Goal: Task Accomplishment & Management: Complete application form

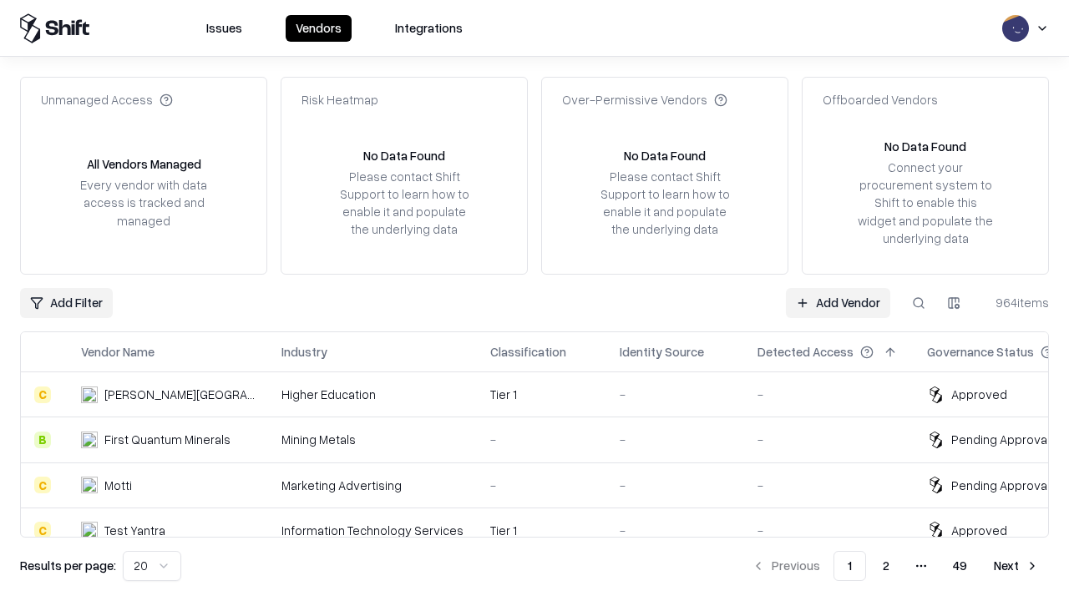
click at [838, 302] on link "Add Vendor" at bounding box center [838, 303] width 104 height 30
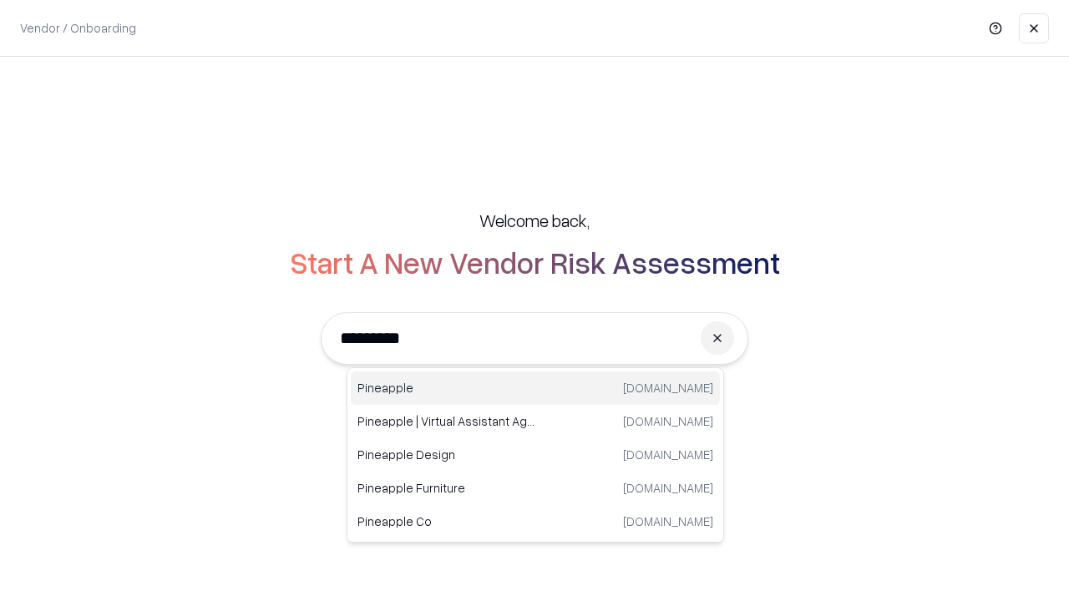
click at [535, 388] on div "Pineapple [DOMAIN_NAME]" at bounding box center [535, 388] width 369 height 33
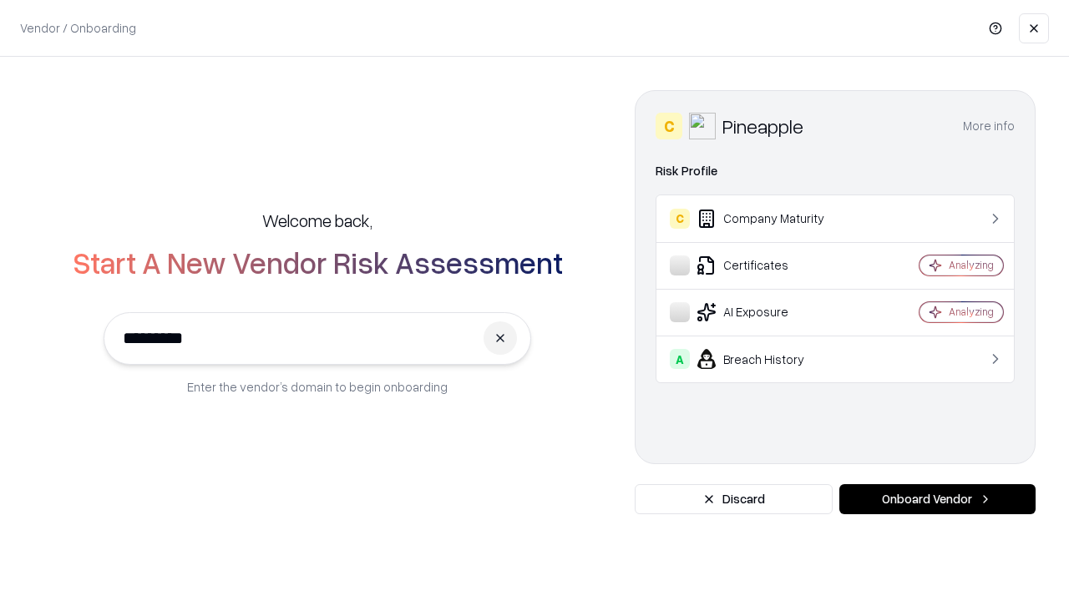
type input "*********"
click at [937, 499] on button "Onboard Vendor" at bounding box center [937, 499] width 196 height 30
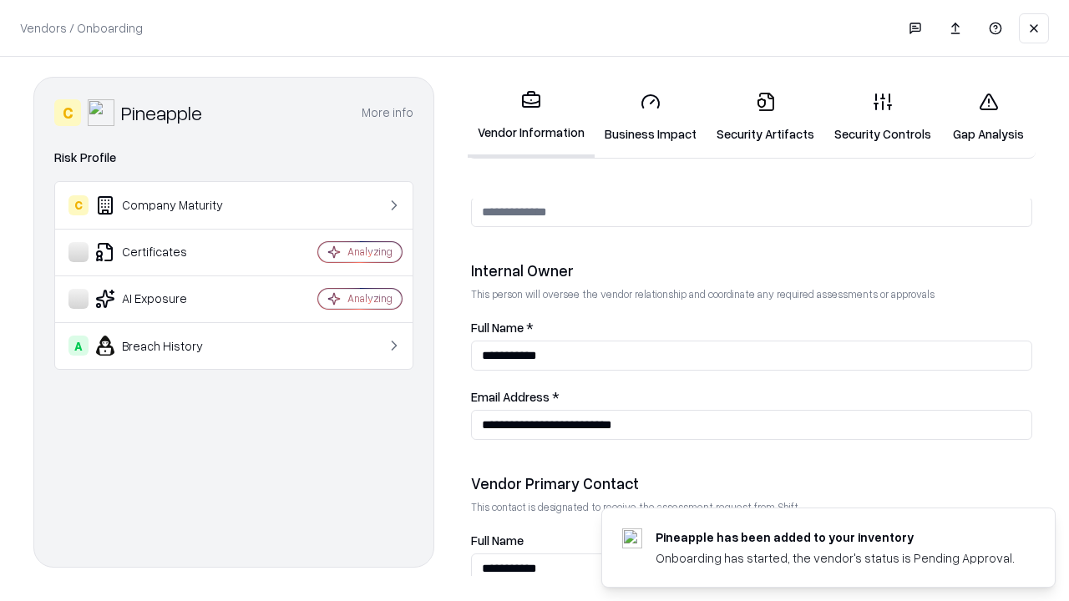
scroll to position [865, 0]
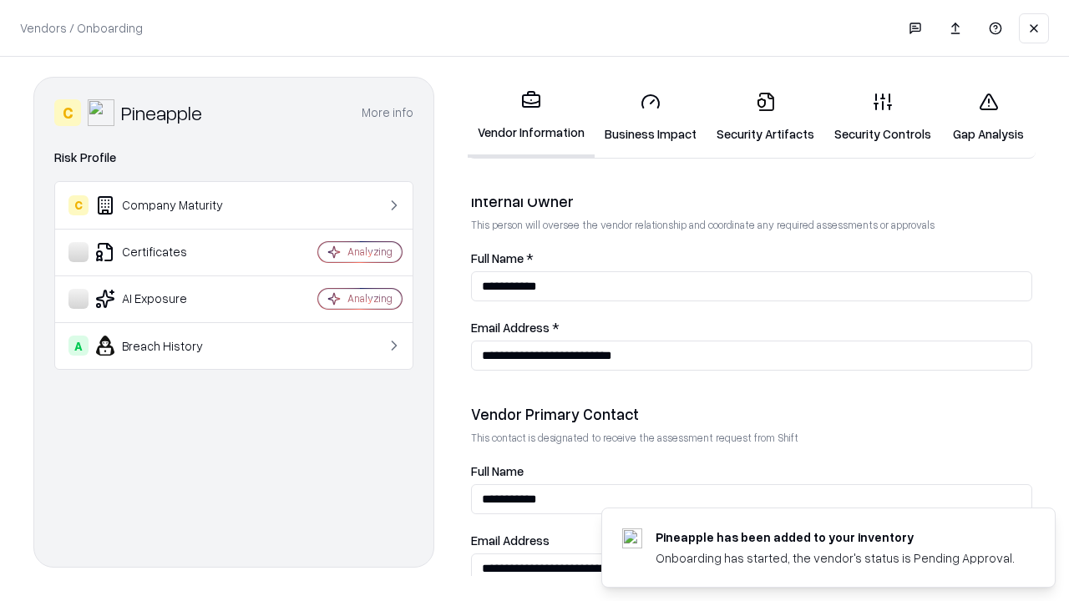
click at [765, 117] on link "Security Artifacts" at bounding box center [765, 117] width 118 height 78
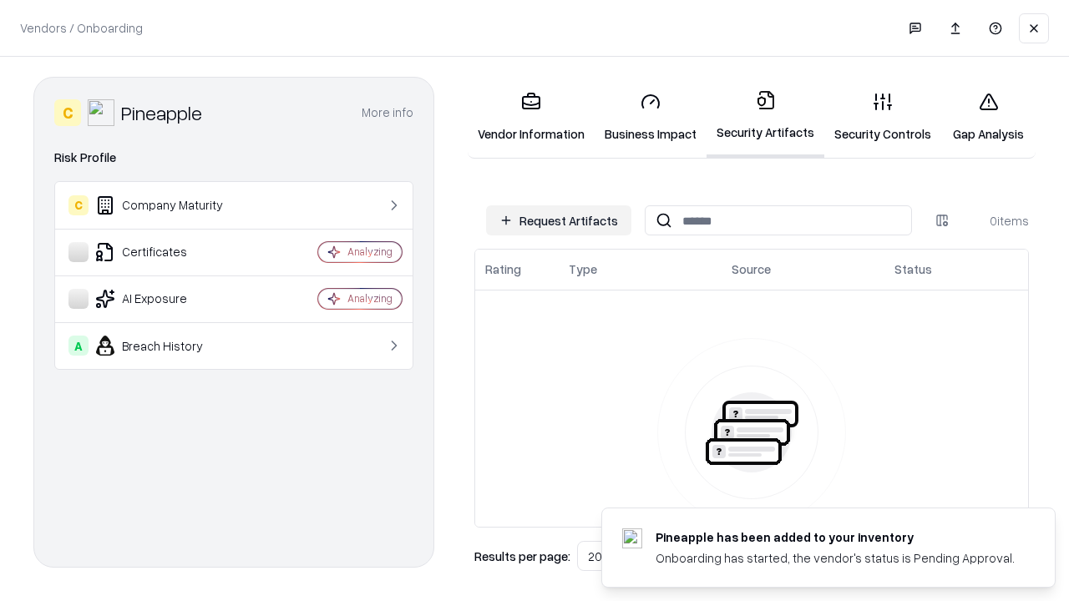
click at [559, 220] on button "Request Artifacts" at bounding box center [558, 220] width 145 height 30
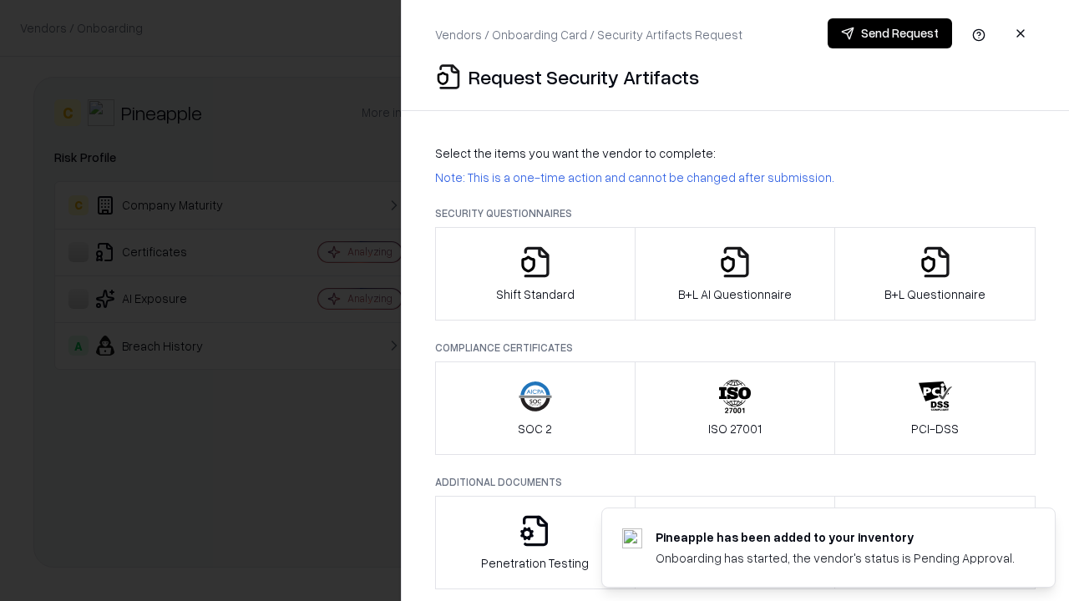
click at [934, 274] on icon "button" at bounding box center [935, 262] width 33 height 33
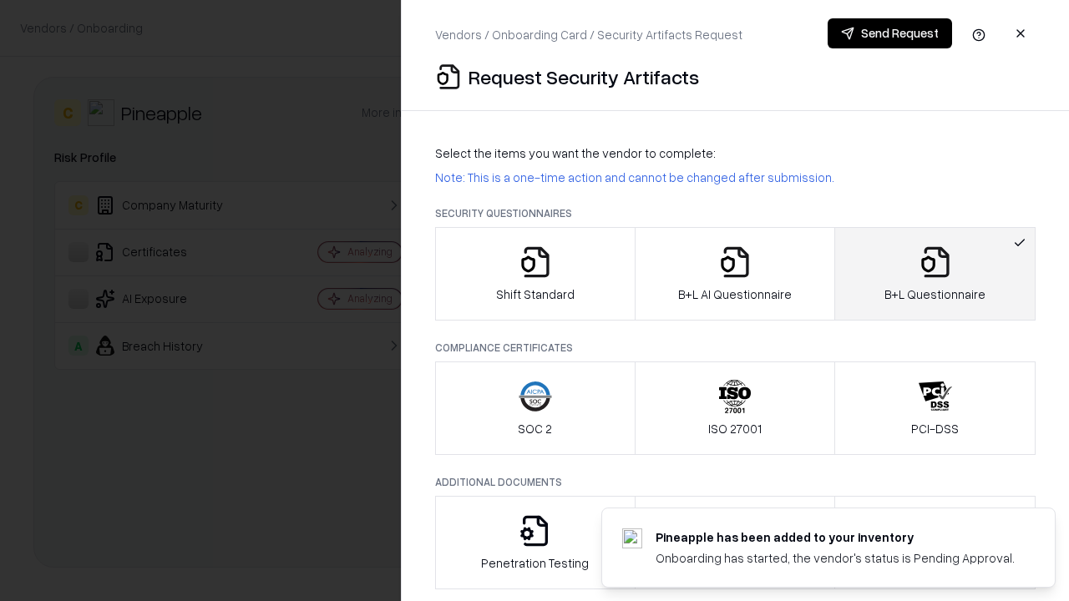
click at [734, 274] on icon "button" at bounding box center [734, 262] width 33 height 33
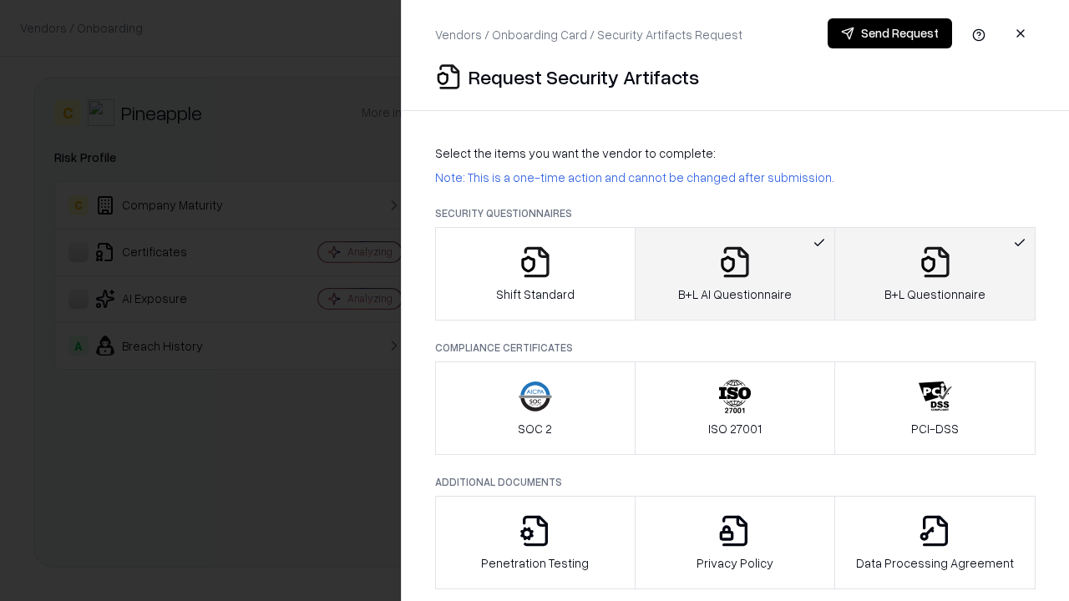
click at [889, 33] on button "Send Request" at bounding box center [890, 33] width 124 height 30
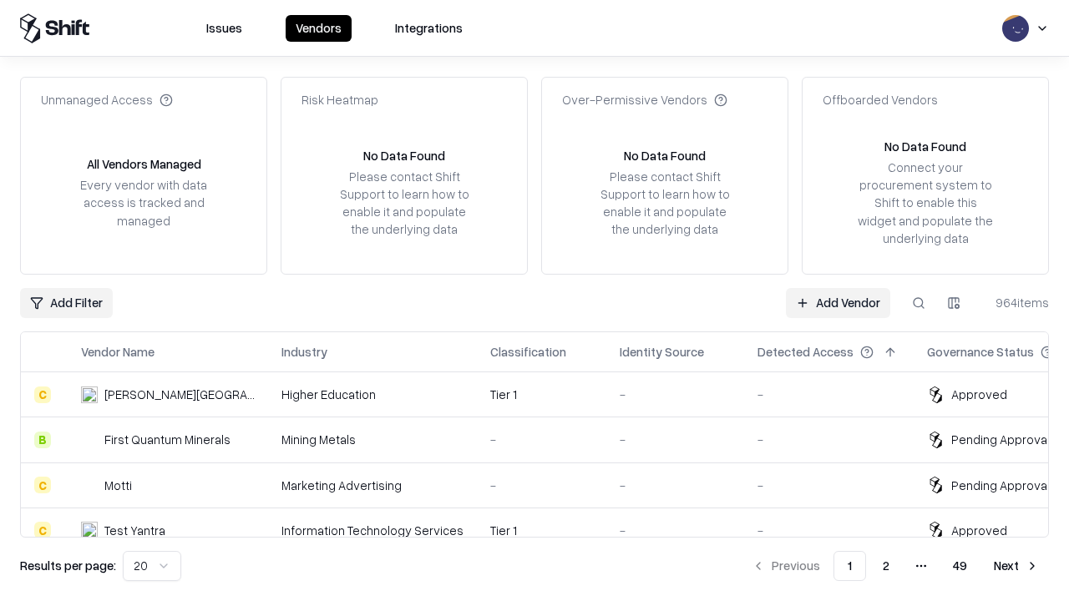
click at [919, 302] on button at bounding box center [919, 303] width 30 height 30
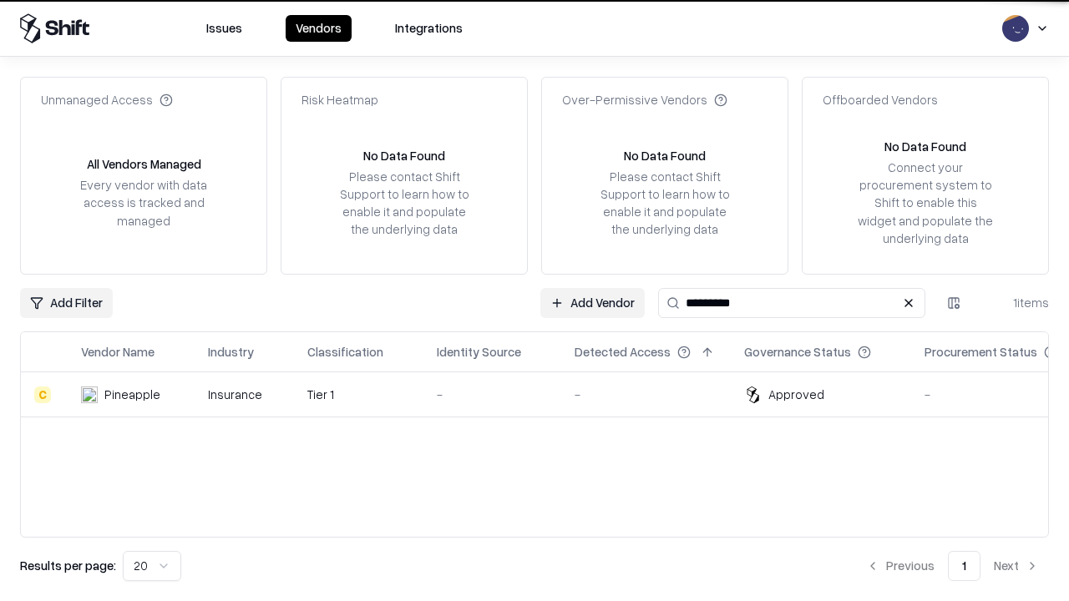
type input "*********"
click at [544, 394] on div "-" at bounding box center [492, 395] width 111 height 18
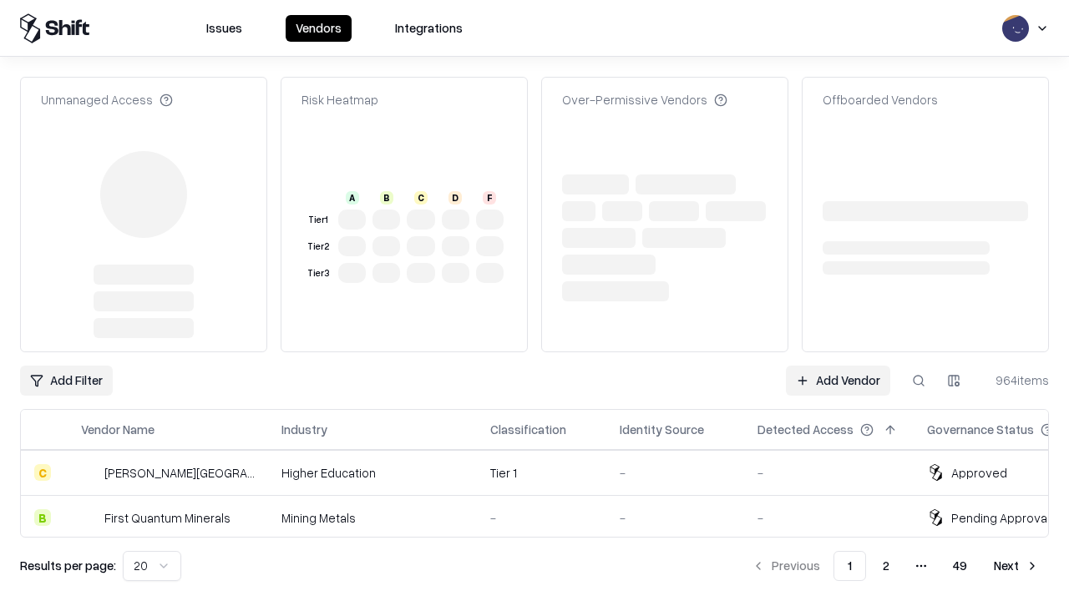
click at [838, 366] on link "Add Vendor" at bounding box center [838, 381] width 104 height 30
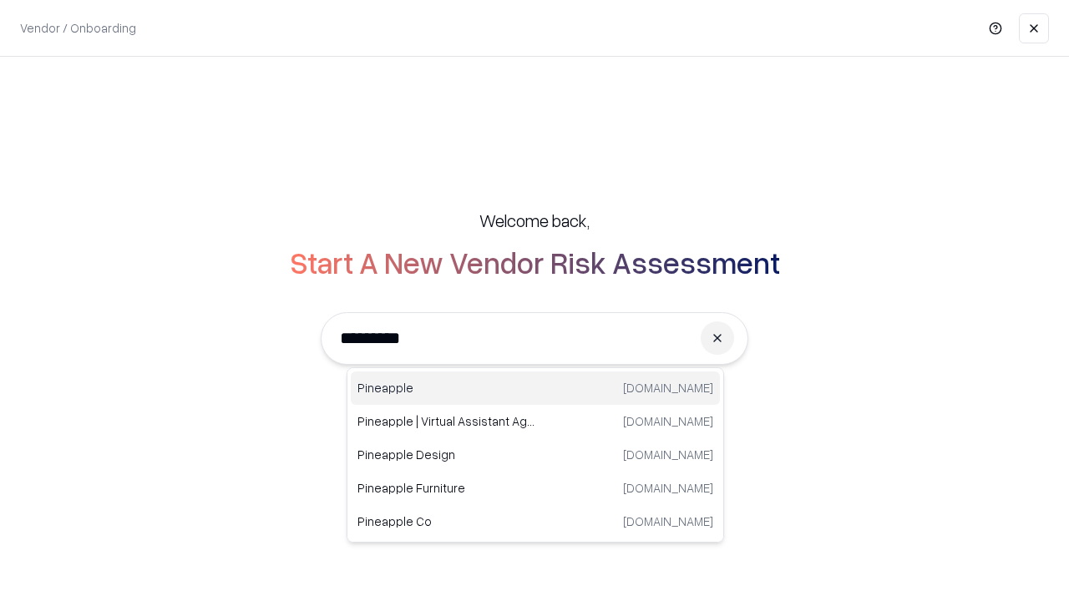
click at [535, 388] on div "Pineapple [DOMAIN_NAME]" at bounding box center [535, 388] width 369 height 33
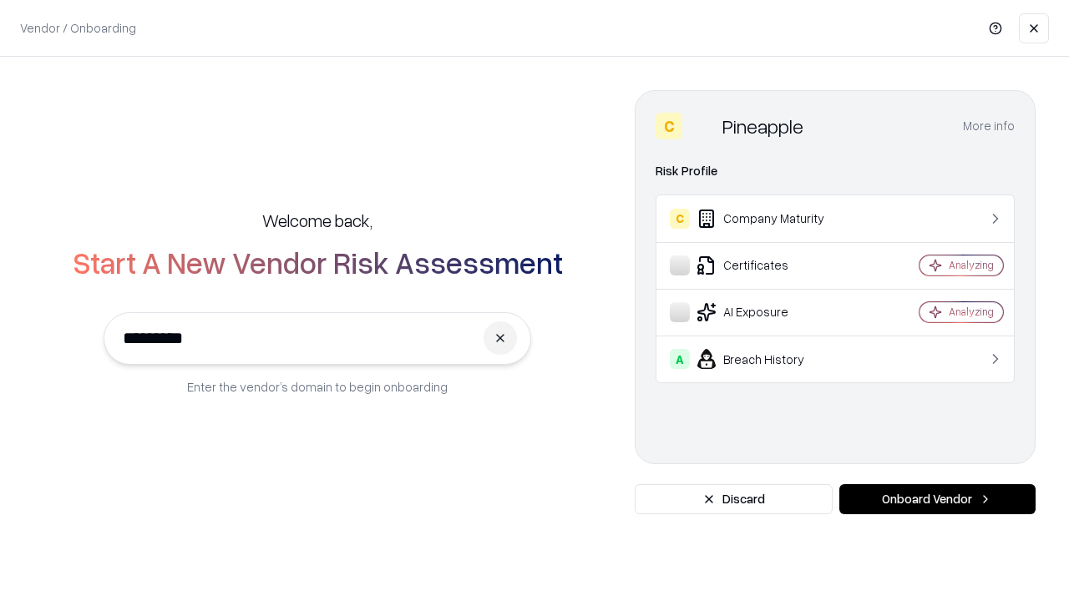
type input "*********"
click at [937, 499] on button "Onboard Vendor" at bounding box center [937, 499] width 196 height 30
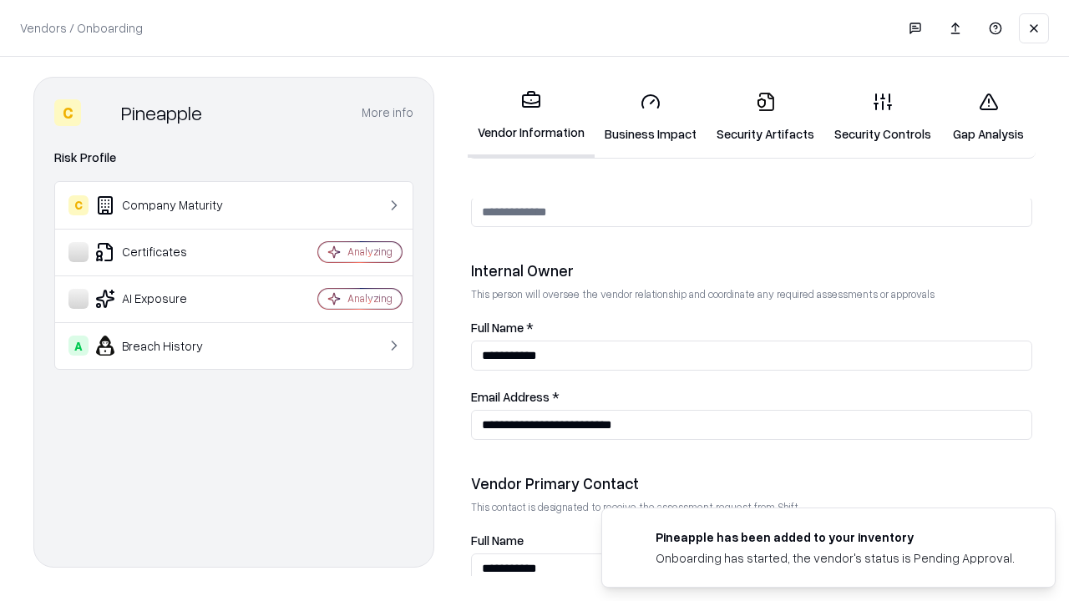
scroll to position [865, 0]
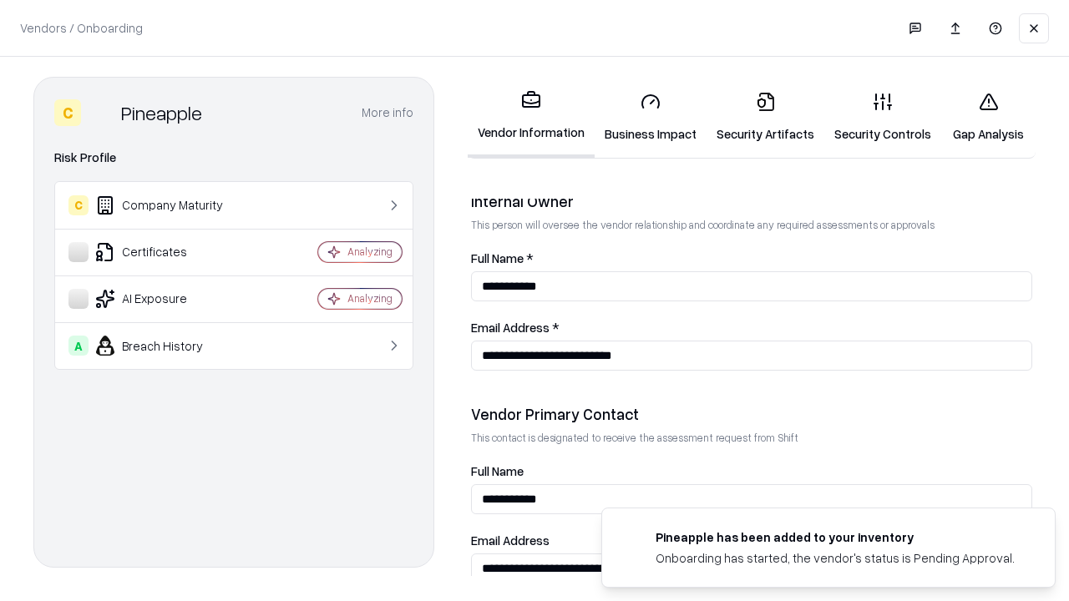
click at [988, 117] on link "Gap Analysis" at bounding box center [988, 117] width 94 height 78
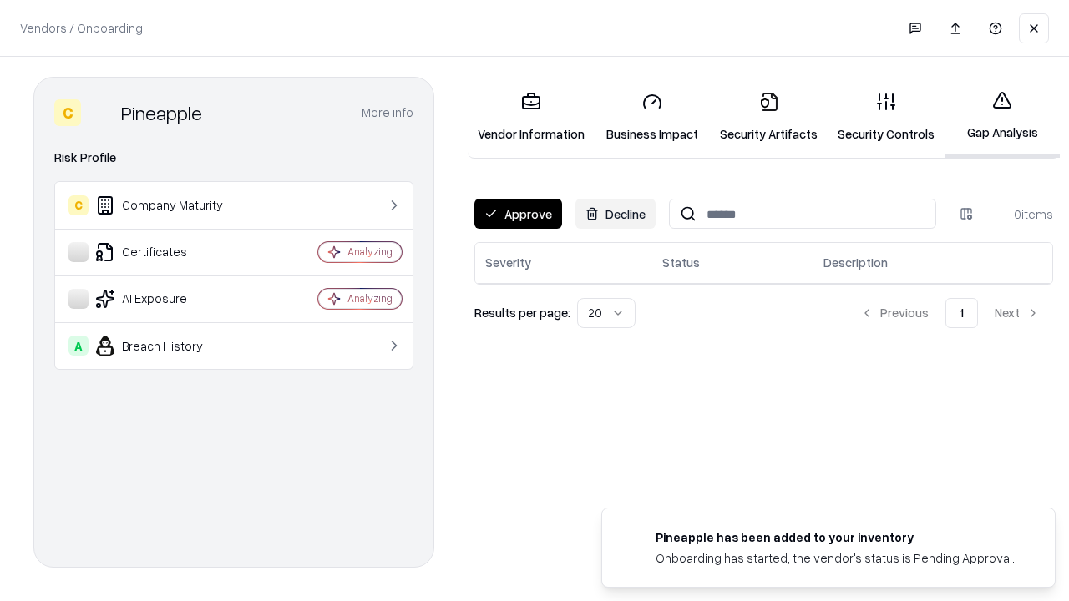
click at [518, 214] on button "Approve" at bounding box center [518, 214] width 88 height 30
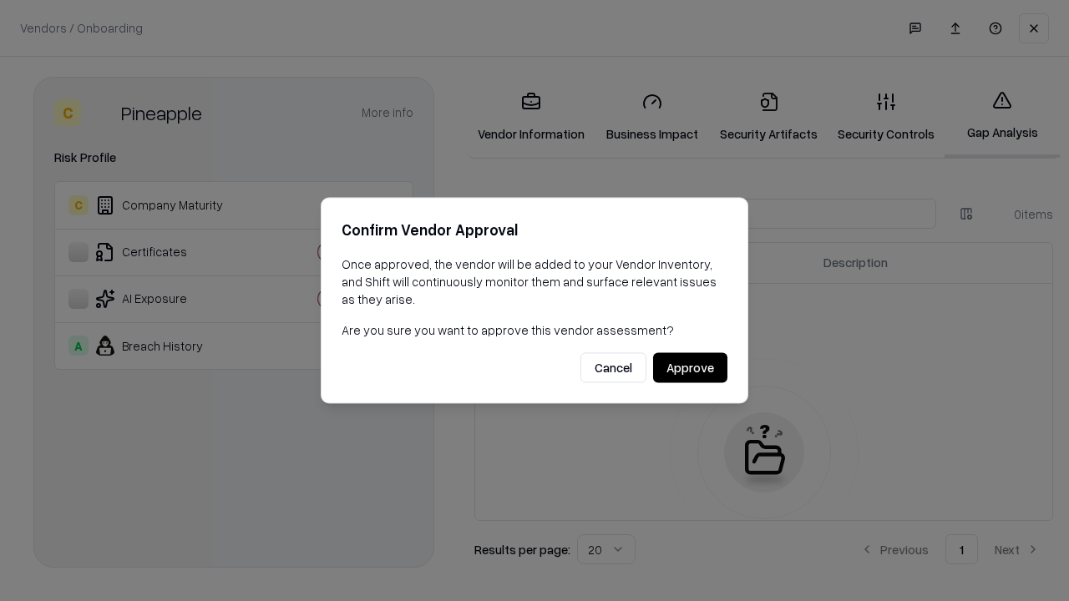
click at [690, 367] on button "Approve" at bounding box center [690, 368] width 74 height 30
